Goal: Task Accomplishment & Management: Complete application form

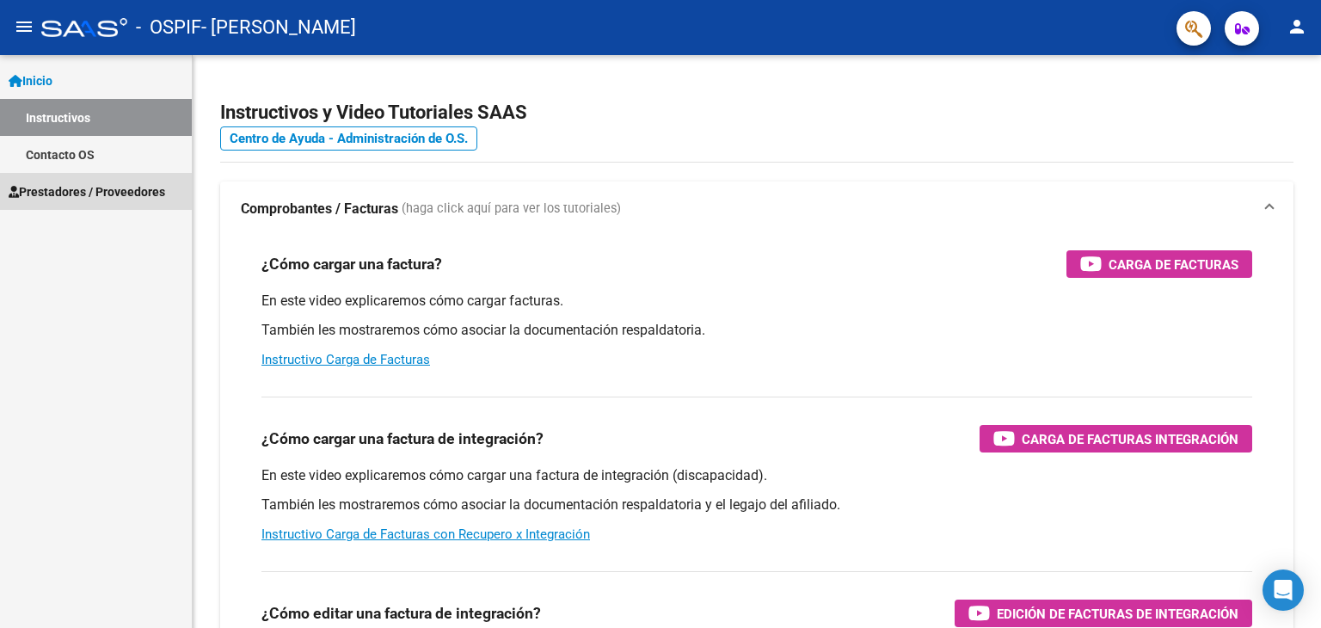
click at [73, 180] on link "Prestadores / Proveedores" at bounding box center [96, 191] width 192 height 37
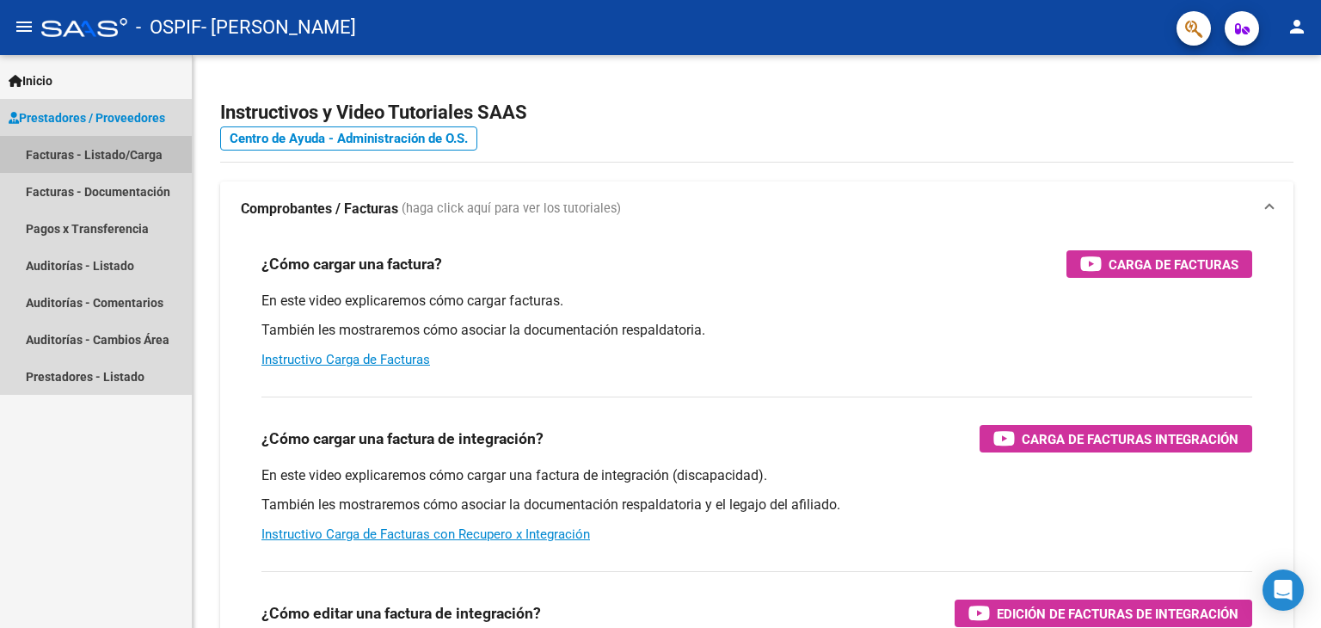
click at [76, 163] on link "Facturas - Listado/Carga" at bounding box center [96, 154] width 192 height 37
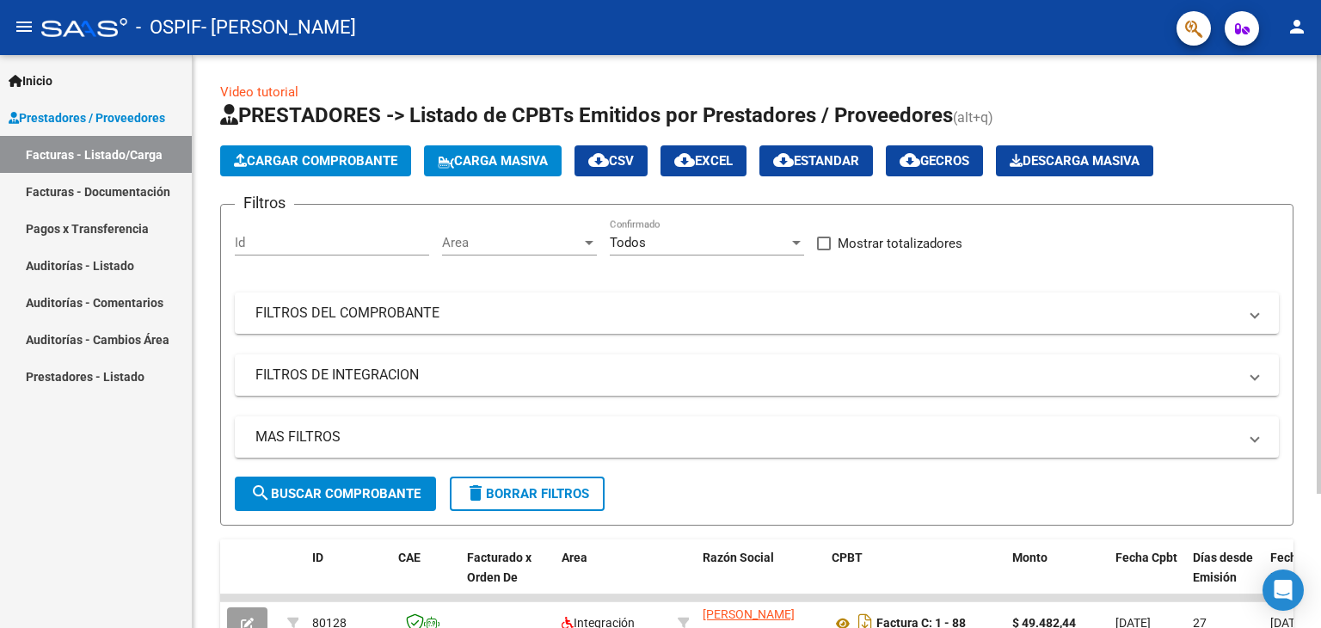
click at [377, 169] on button "Cargar Comprobante" at bounding box center [315, 160] width 191 height 31
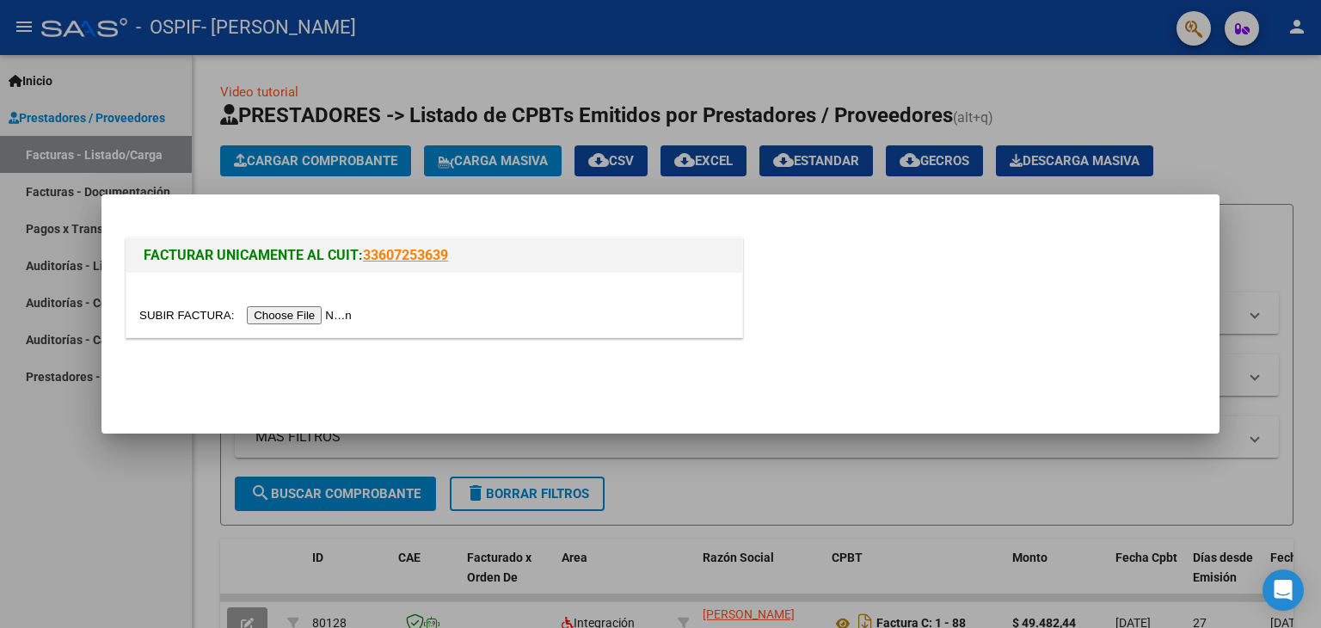
click at [347, 317] on input "file" at bounding box center [248, 315] width 218 height 18
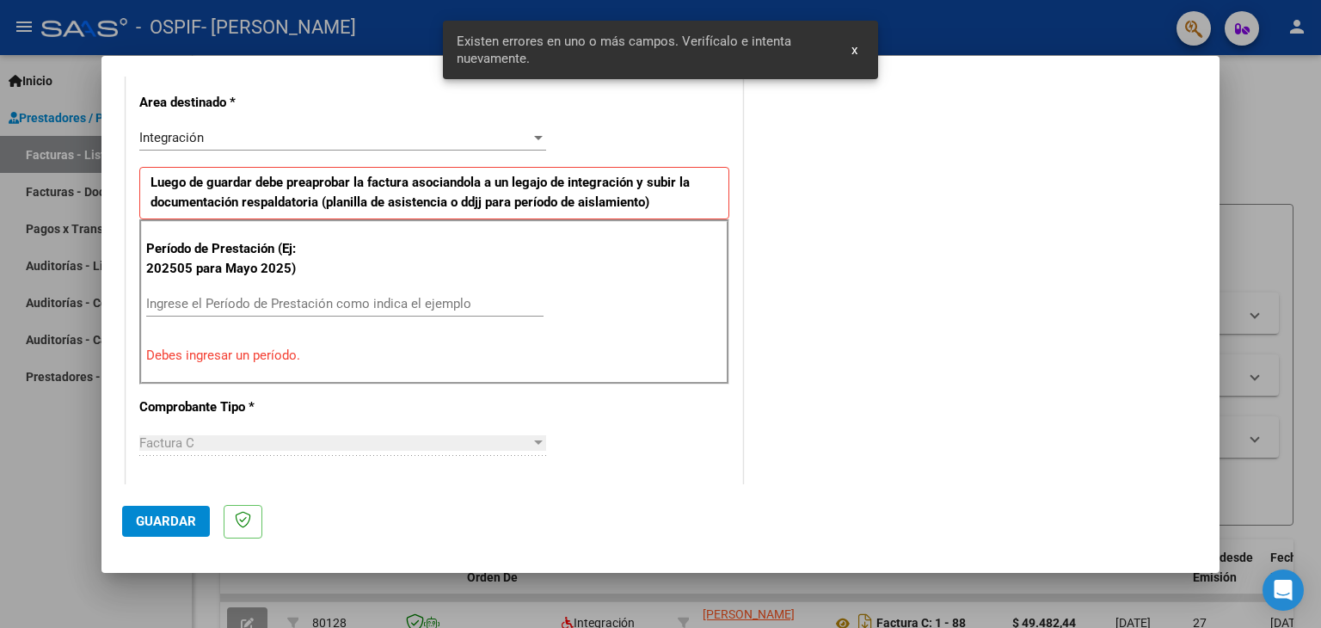
scroll to position [361, 0]
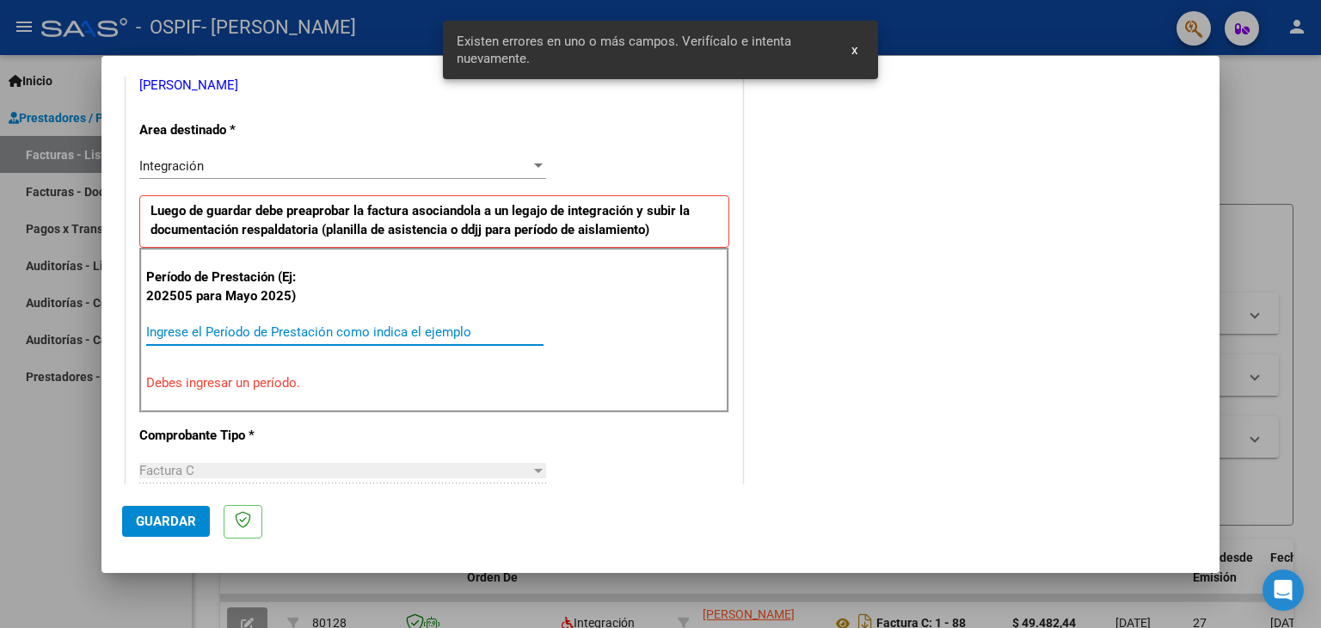
click at [218, 333] on input "Ingrese el Período de Prestación como indica el ejemplo" at bounding box center [344, 331] width 397 height 15
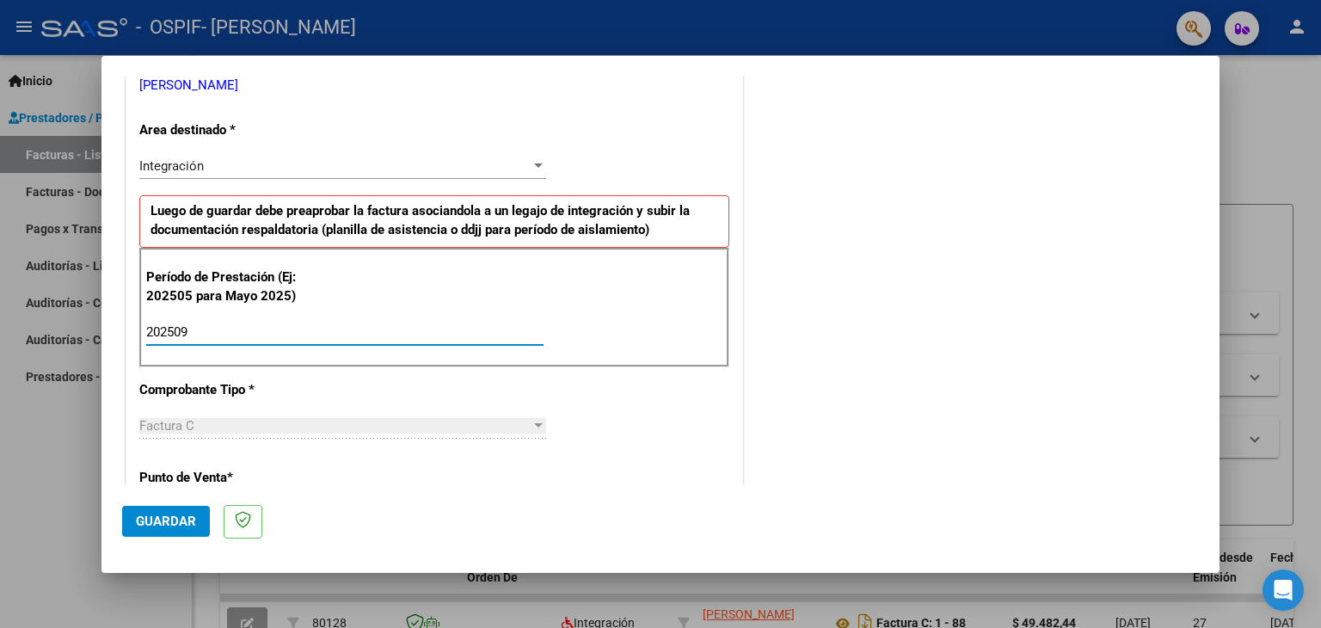
type input "202509"
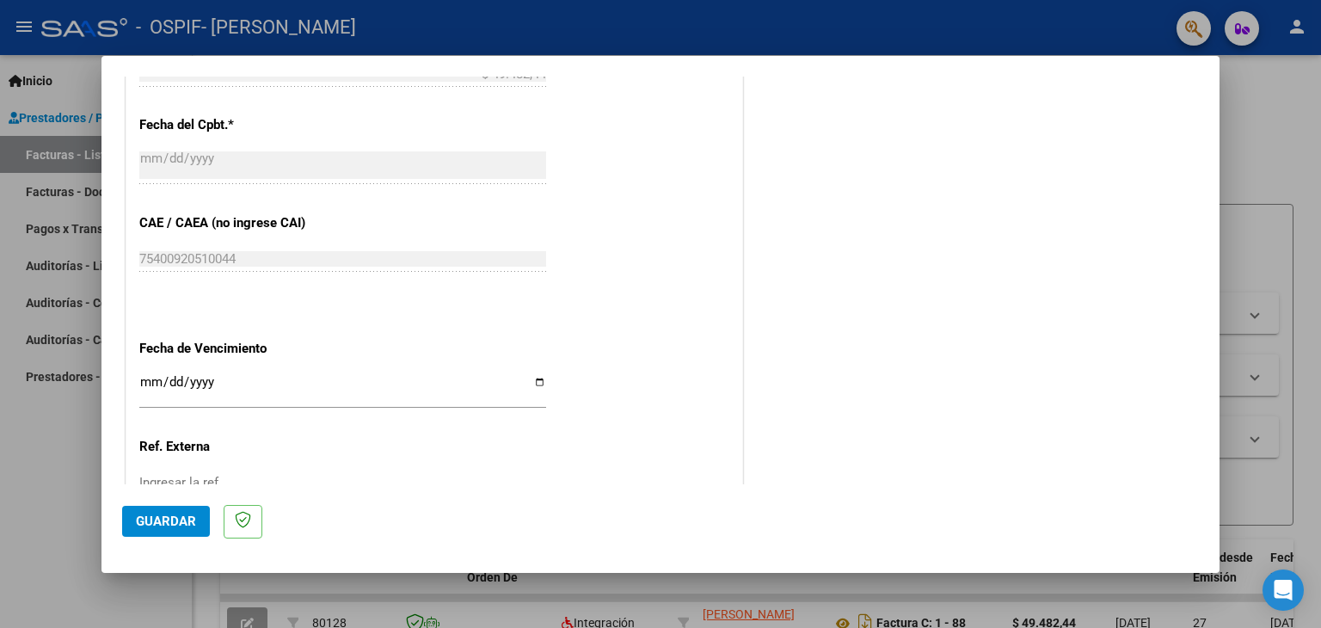
scroll to position [1103, 0]
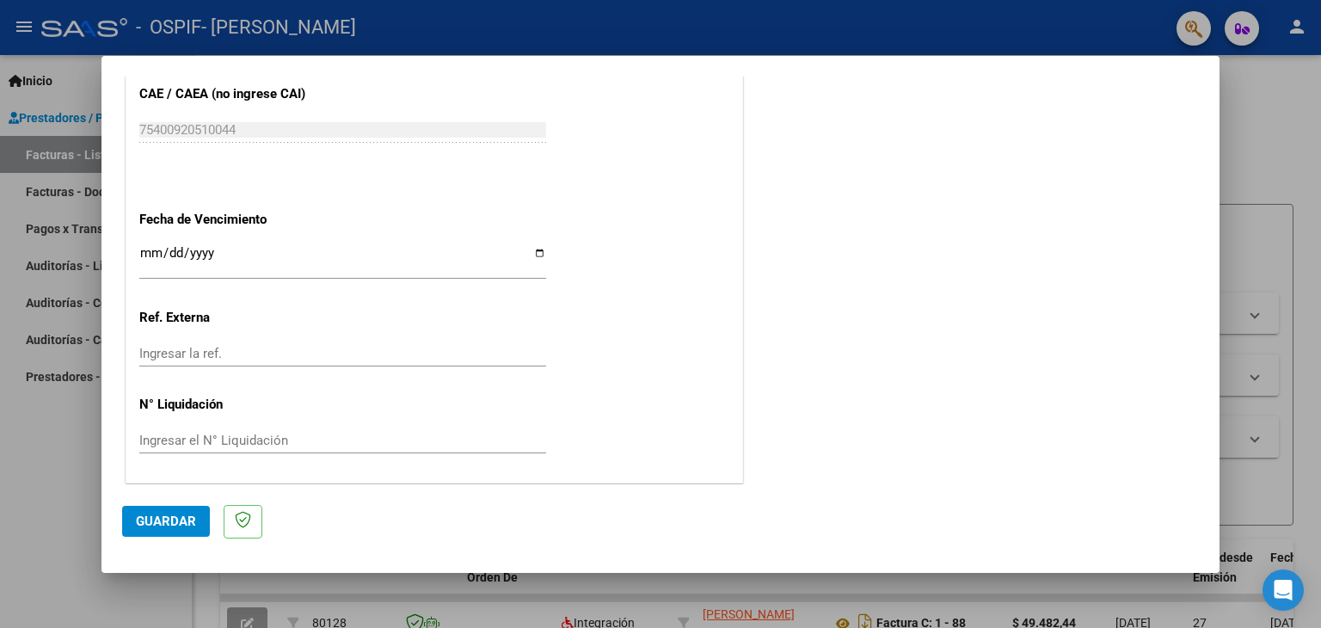
click at [537, 255] on input "Ingresar la fecha" at bounding box center [342, 260] width 407 height 28
click at [535, 251] on input "Ingresar la fecha" at bounding box center [342, 260] width 407 height 28
type input "[DATE]"
click at [182, 525] on span "Guardar" at bounding box center [166, 520] width 60 height 15
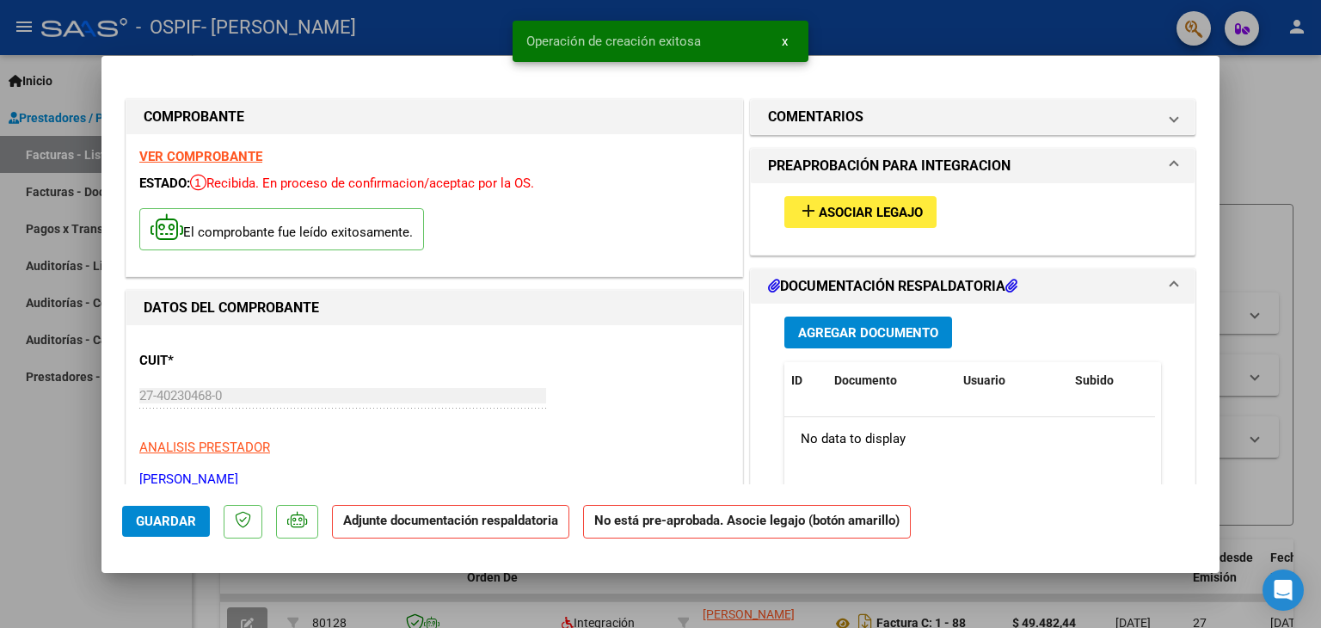
click at [893, 212] on span "Asociar Legajo" at bounding box center [871, 212] width 104 height 15
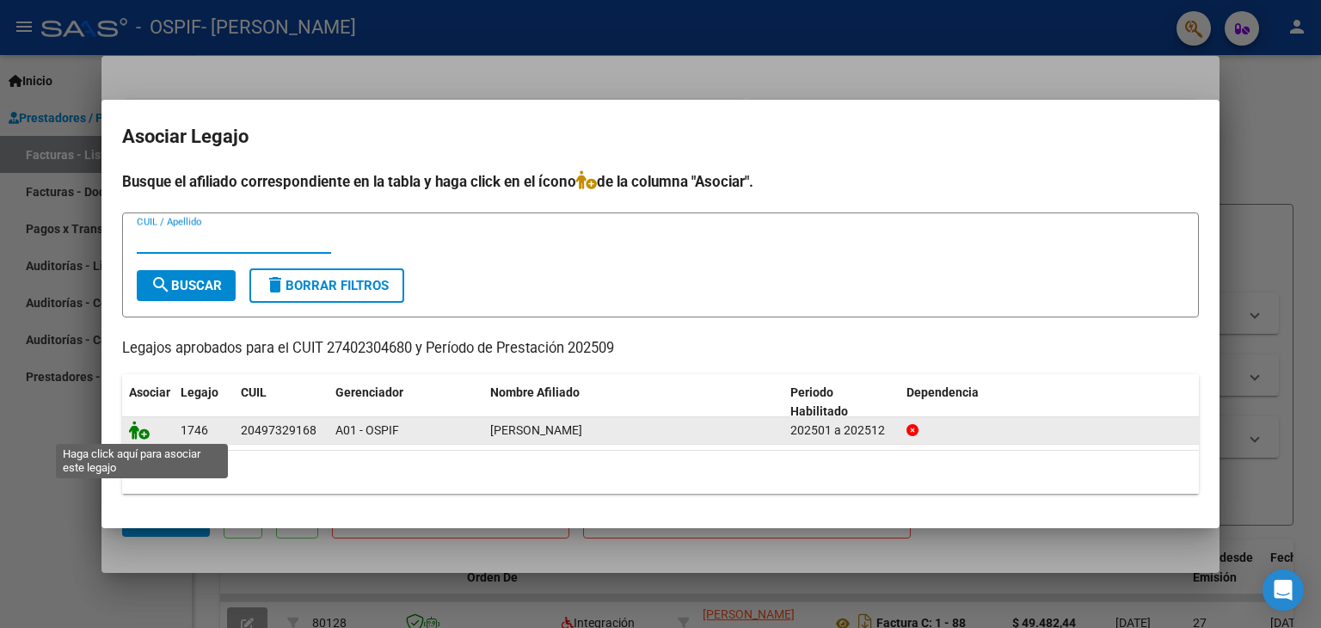
click at [143, 432] on icon at bounding box center [139, 429] width 21 height 19
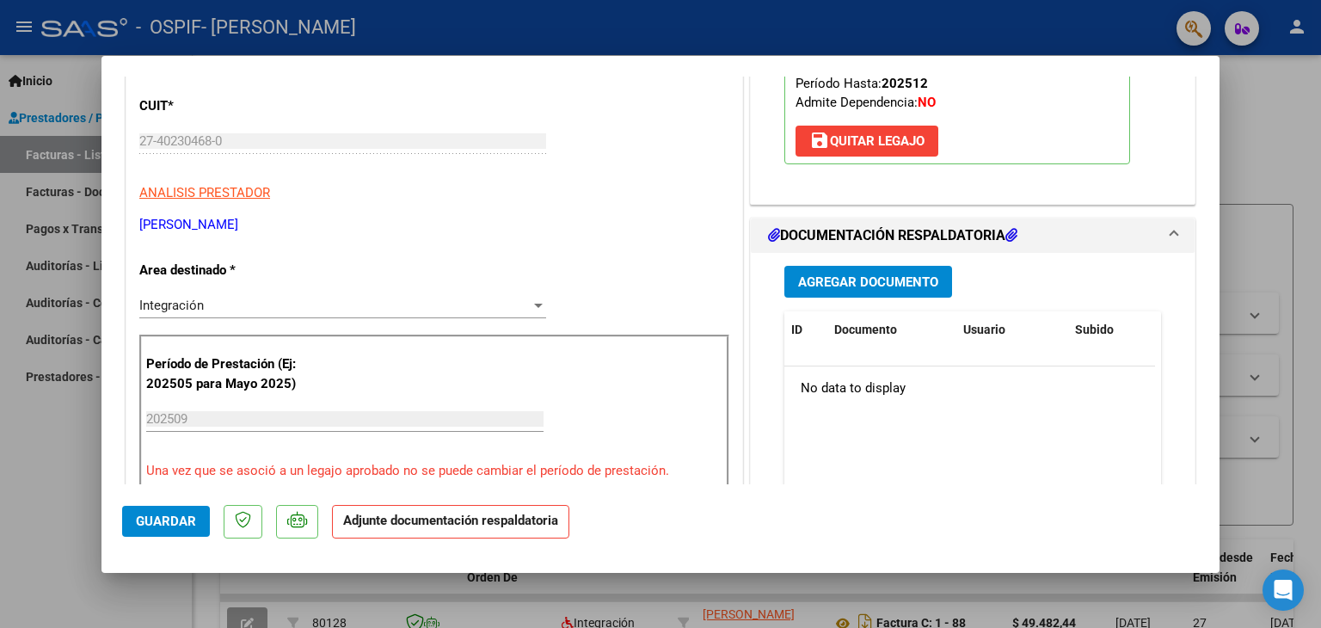
scroll to position [258, 0]
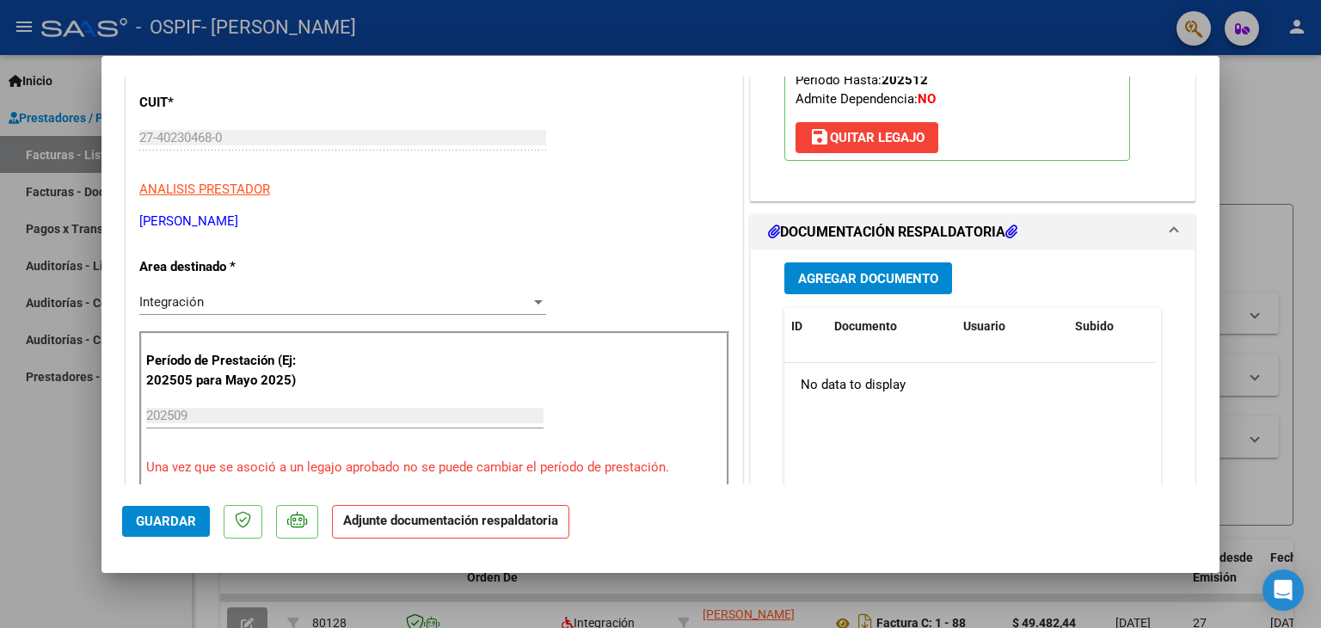
click at [898, 276] on span "Agregar Documento" at bounding box center [868, 278] width 140 height 15
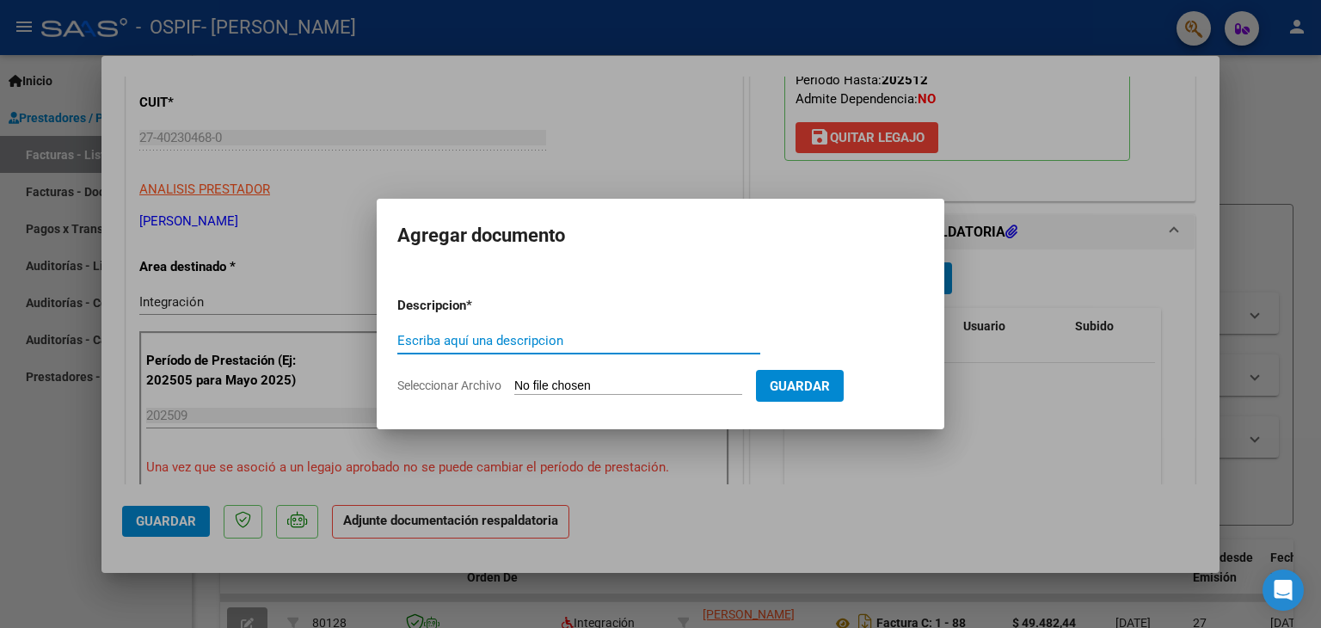
click at [676, 339] on input "Escriba aquí una descripcion" at bounding box center [578, 340] width 363 height 15
type input "planilla de asistencia"
click at [844, 395] on button "Guardar" at bounding box center [800, 386] width 88 height 32
click at [577, 385] on input "Seleccionar Archivo" at bounding box center [628, 386] width 228 height 16
click at [499, 383] on span "Seleccionar Archivo" at bounding box center [449, 385] width 104 height 14
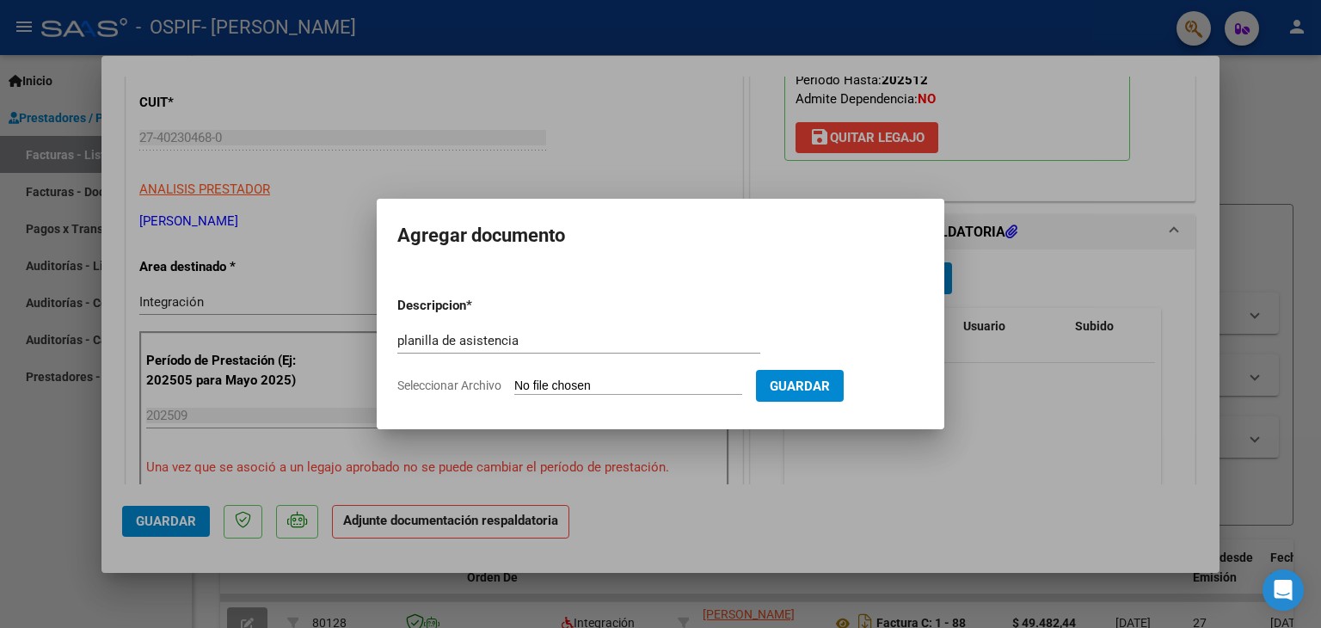
click at [514, 383] on input "Seleccionar Archivo" at bounding box center [628, 386] width 228 height 16
type input "C:\fakepath\juarez [PERSON_NAME].pdf"
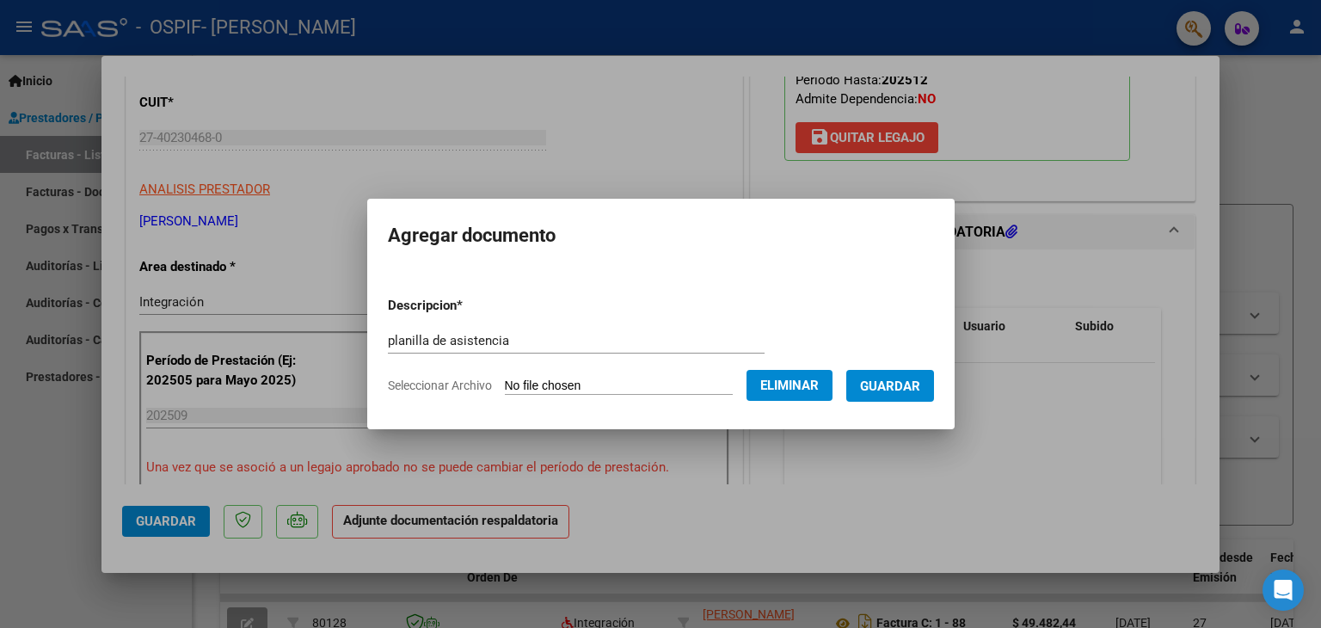
click at [905, 390] on span "Guardar" at bounding box center [890, 385] width 60 height 15
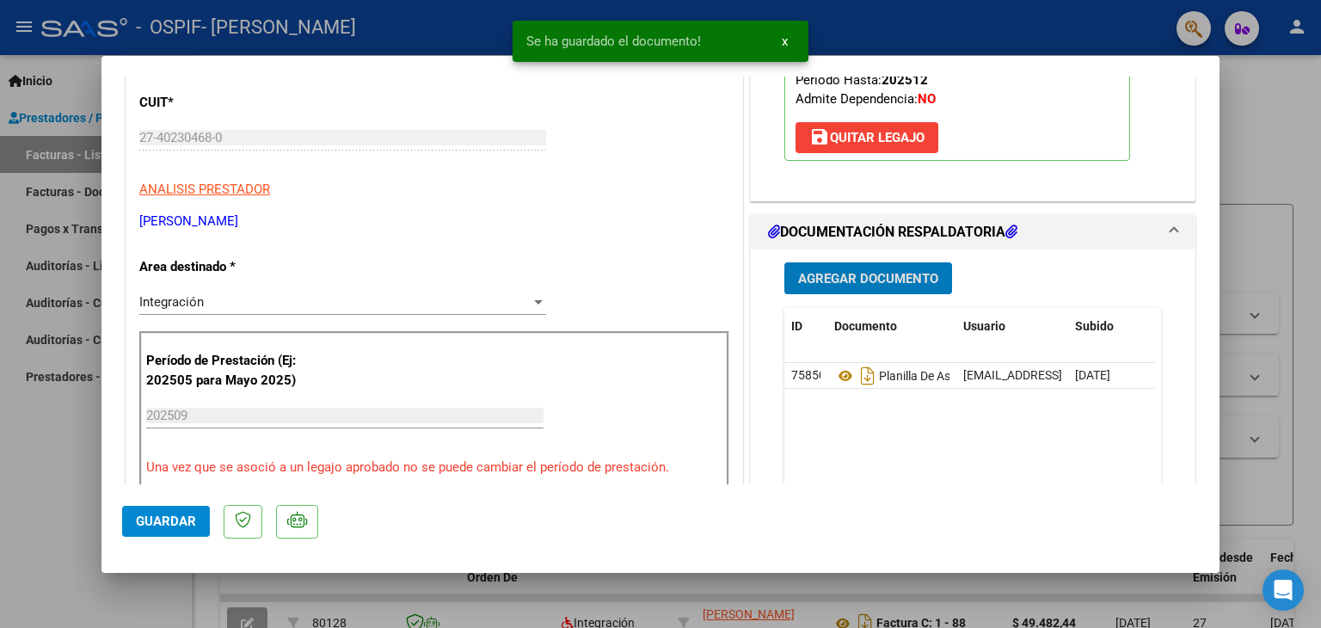
click at [138, 527] on span "Guardar" at bounding box center [166, 520] width 60 height 15
click at [1080, 21] on div at bounding box center [660, 314] width 1321 height 628
type input "$ 0,00"
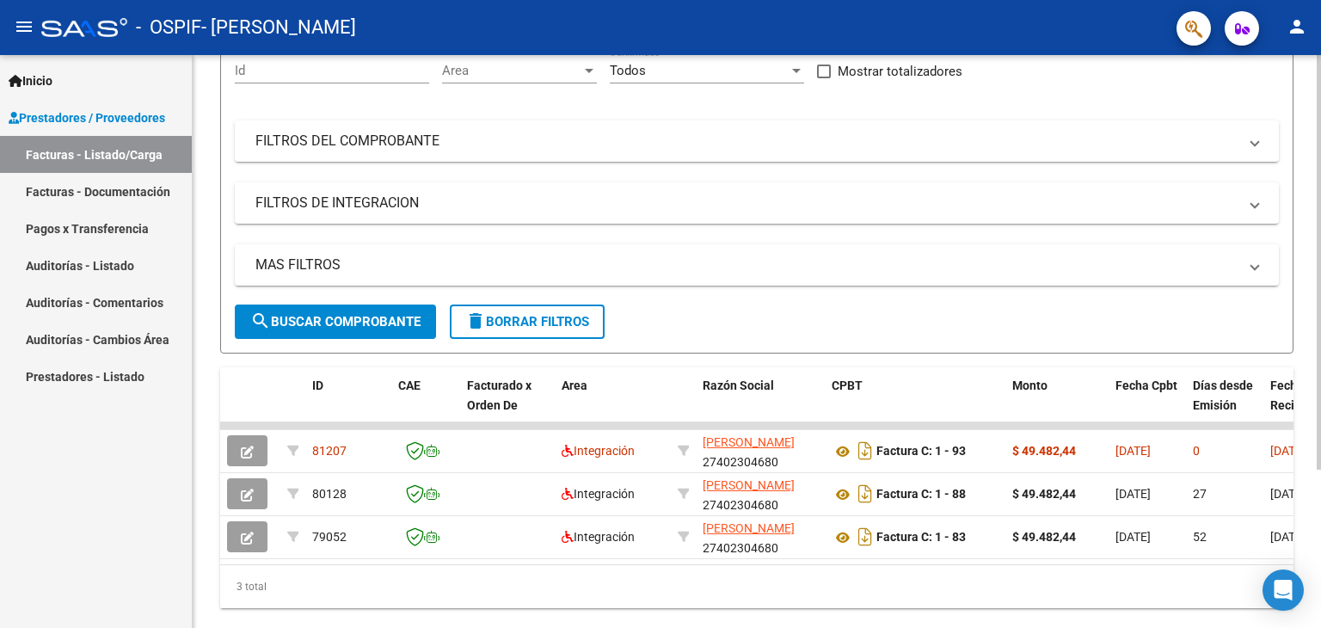
scroll to position [218, 0]
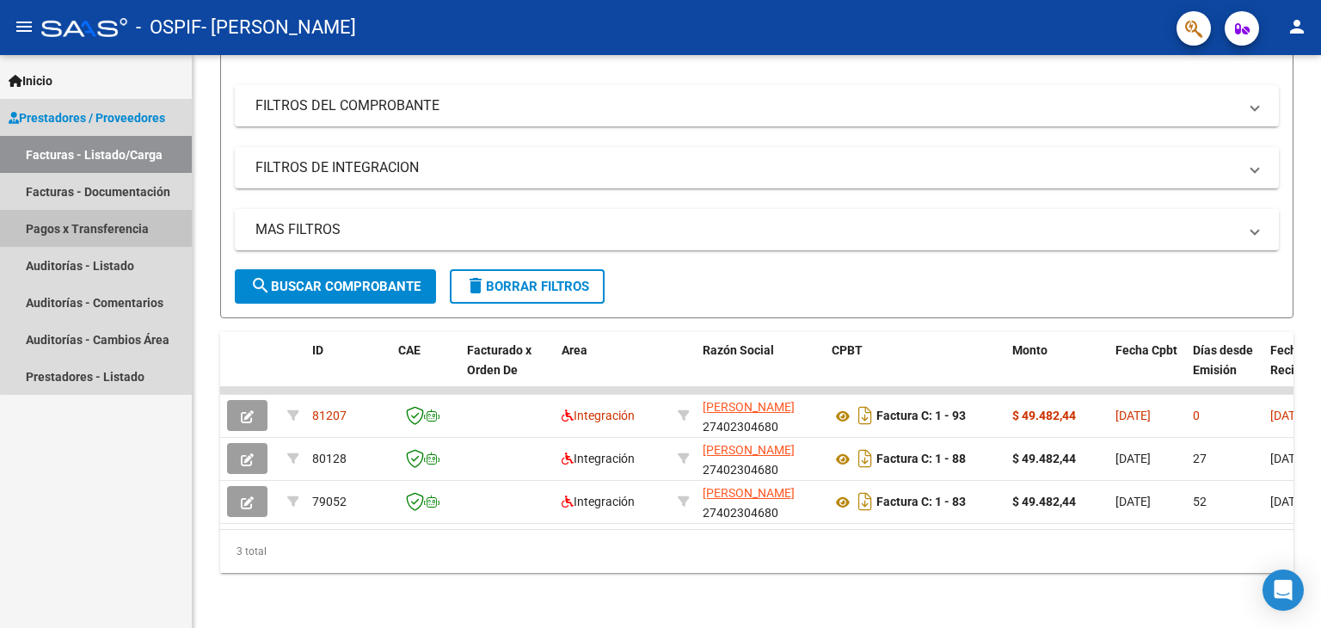
click at [144, 230] on link "Pagos x Transferencia" at bounding box center [96, 228] width 192 height 37
